Goal: Task Accomplishment & Management: Use online tool/utility

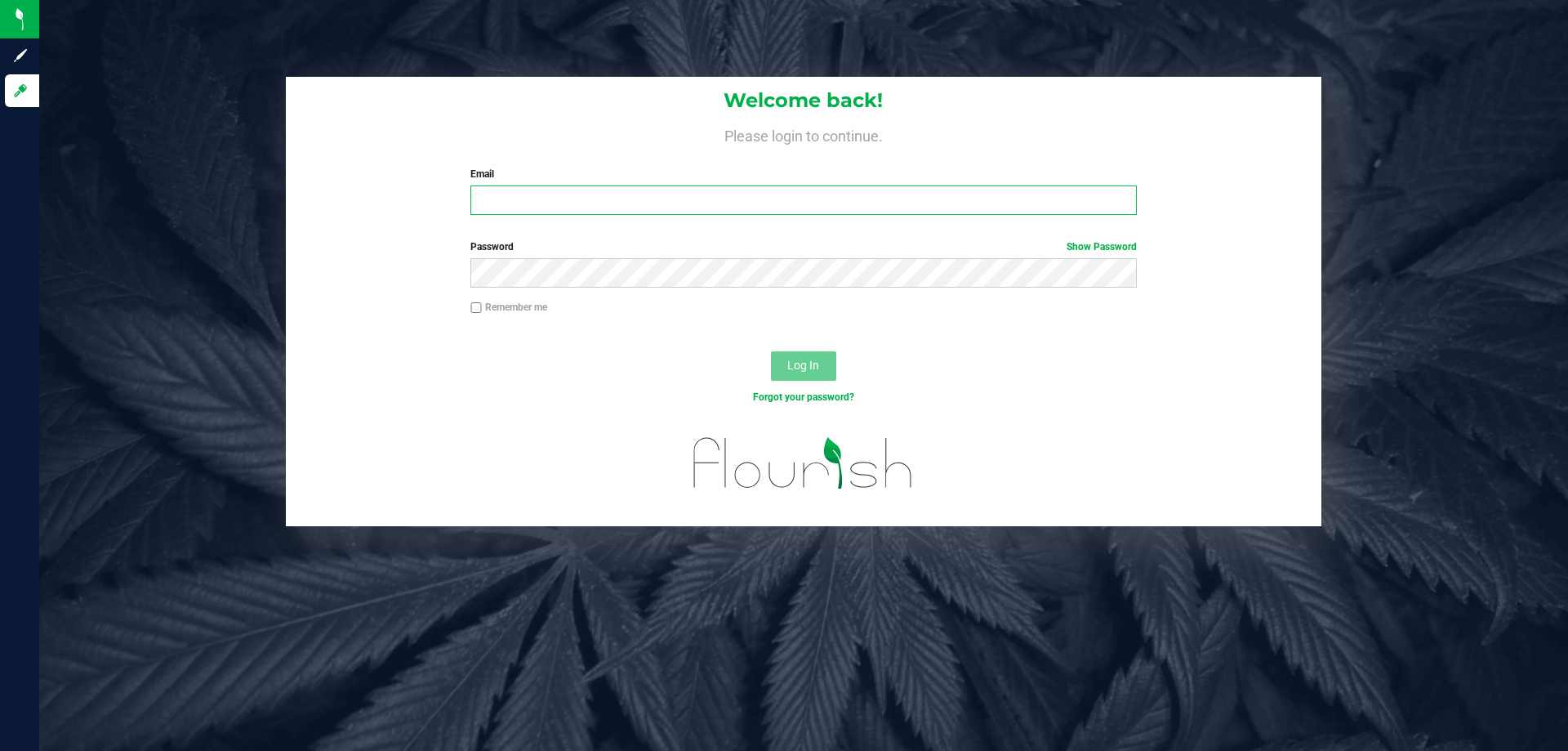
click at [645, 195] on input "Email" at bounding box center [803, 199] width 666 height 30
type input "[EMAIL_ADDRESS][DOMAIN_NAME]"
click at [771, 351] on button "Log In" at bounding box center [803, 365] width 66 height 30
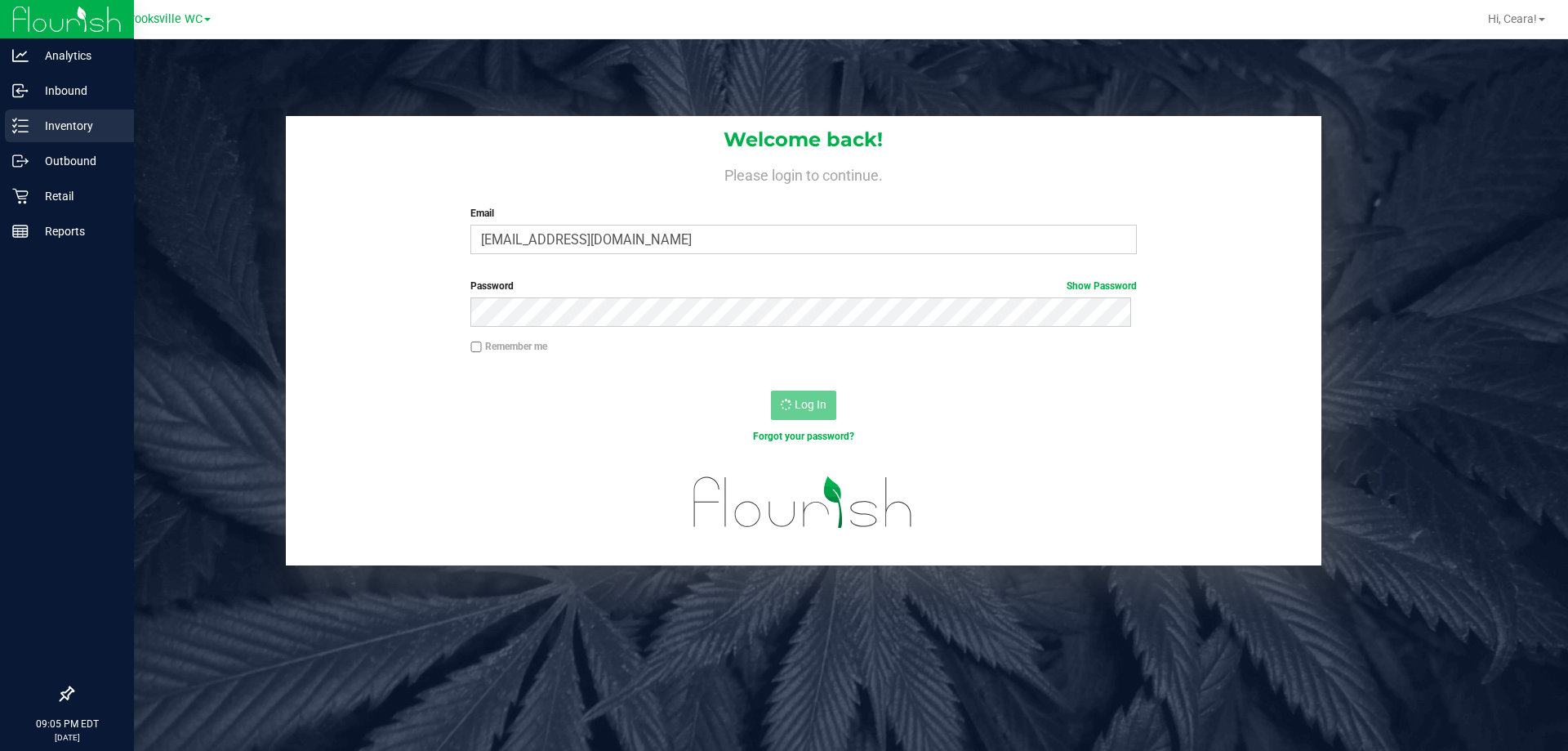
click at [30, 135] on p "Inventory" at bounding box center [77, 126] width 98 height 20
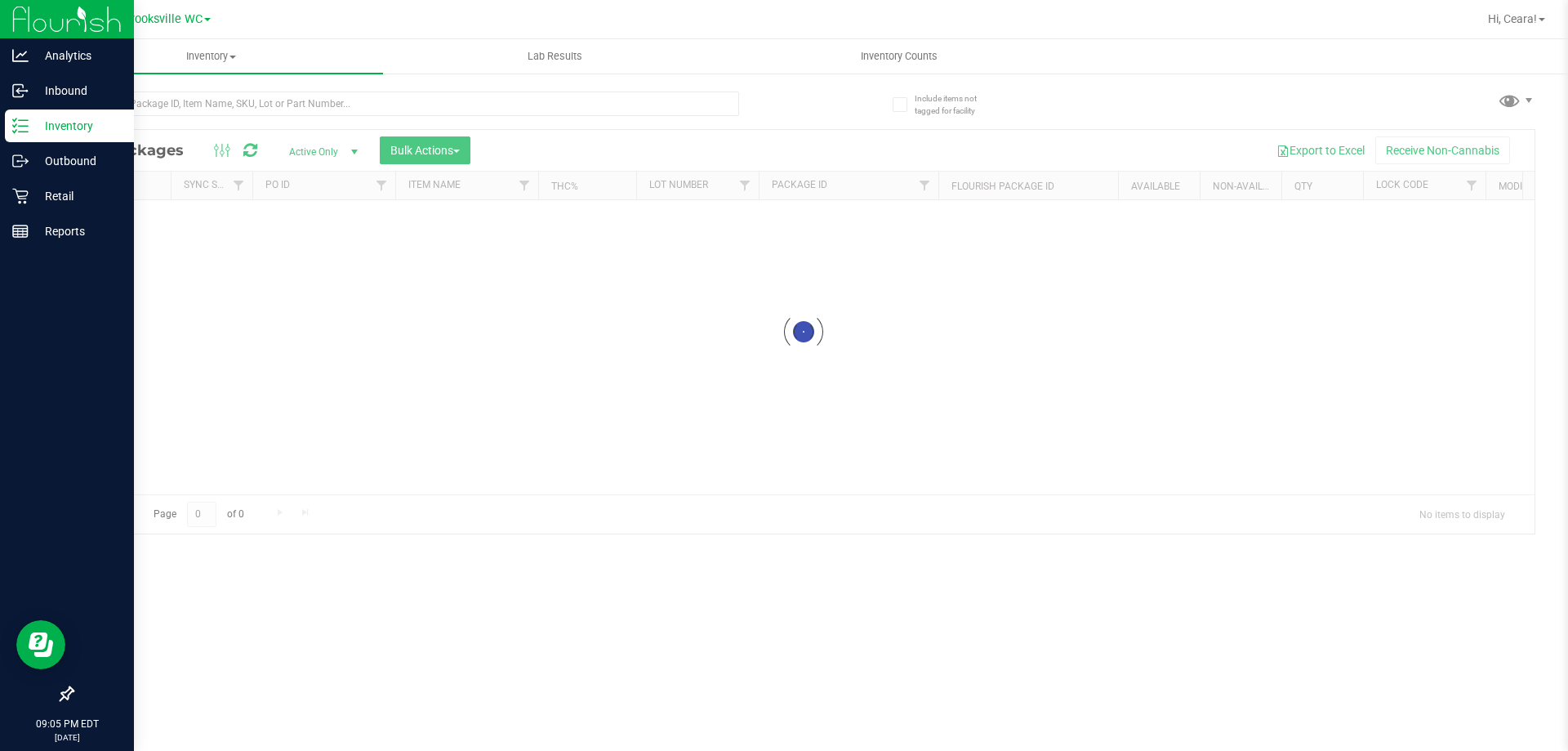
click at [49, 118] on p "Inventory" at bounding box center [77, 126] width 98 height 20
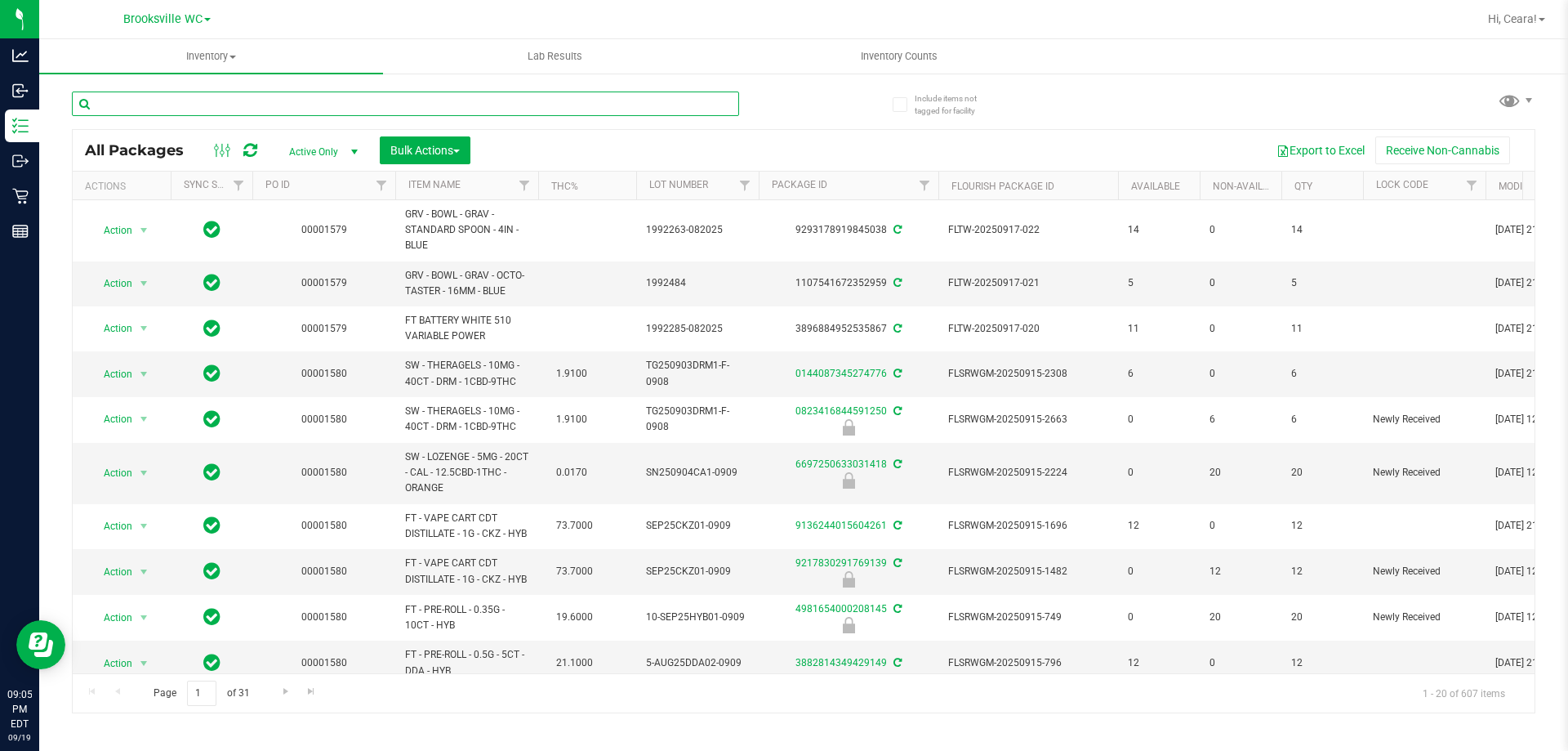
click at [319, 111] on input "text" at bounding box center [405, 104] width 668 height 25
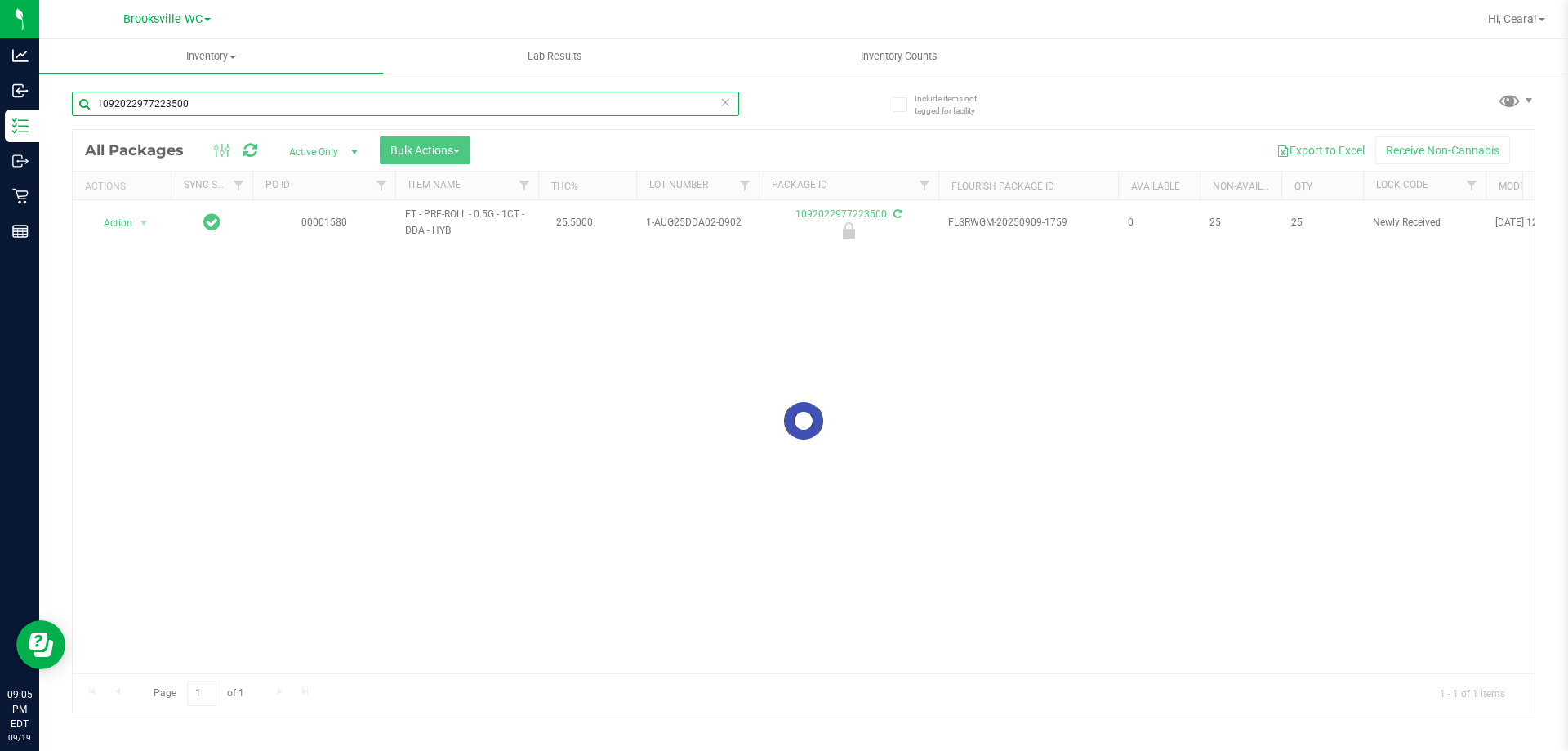
type input "1092022977223500"
click at [123, 224] on div at bounding box center [803, 421] width 1462 height 583
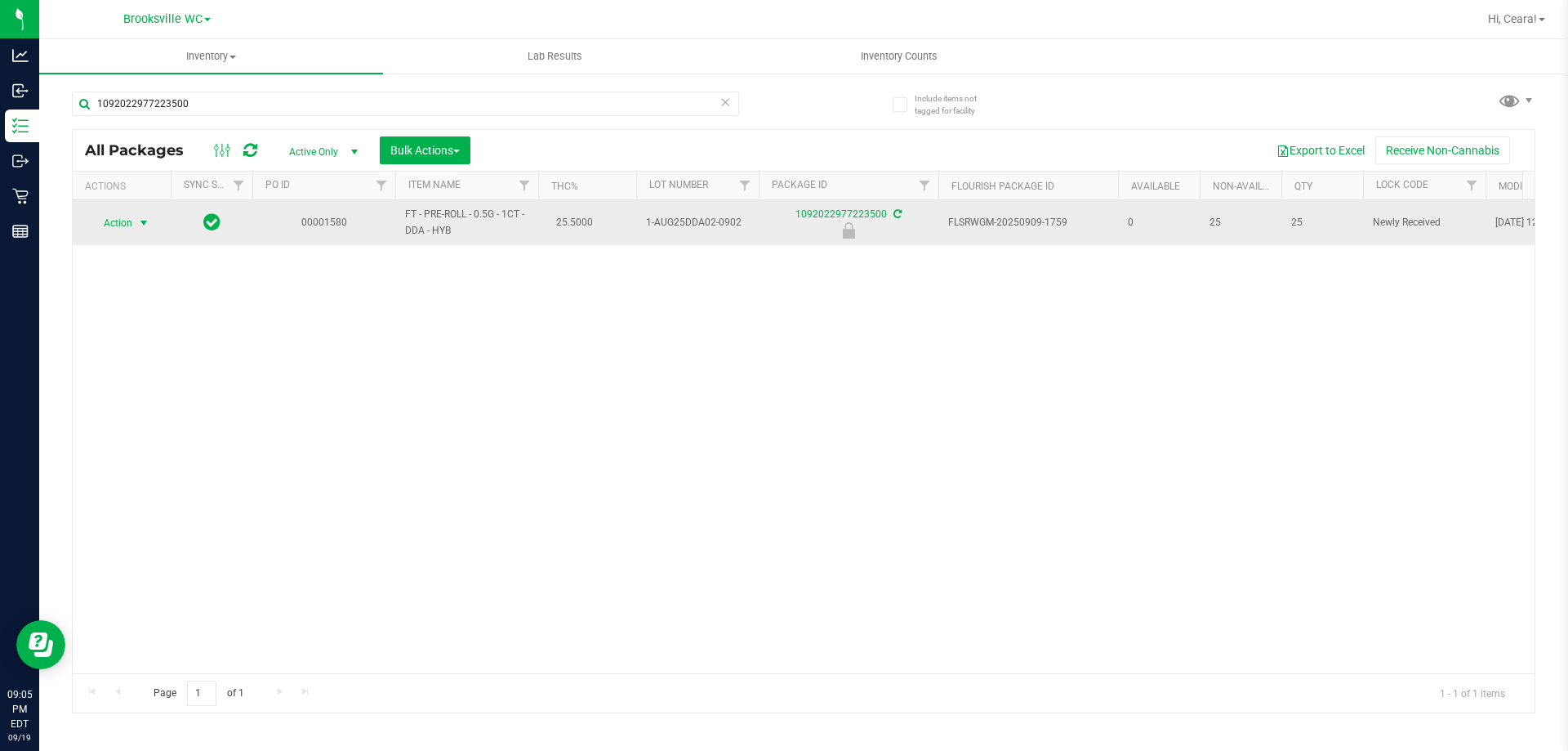
click at [134, 224] on span "select" at bounding box center [143, 223] width 20 height 23
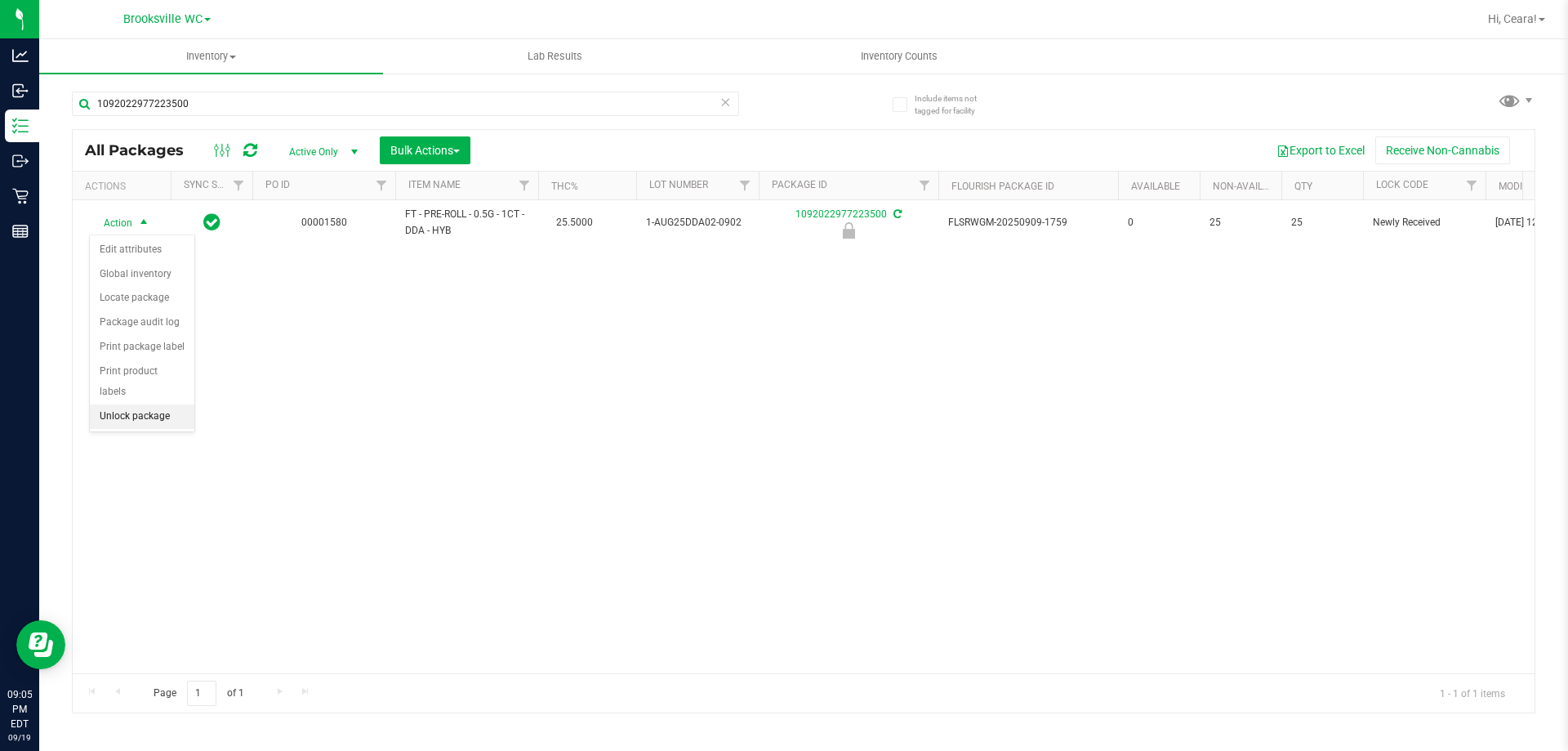
click at [139, 405] on li "Unlock package" at bounding box center [142, 417] width 105 height 25
